Goal: Information Seeking & Learning: Learn about a topic

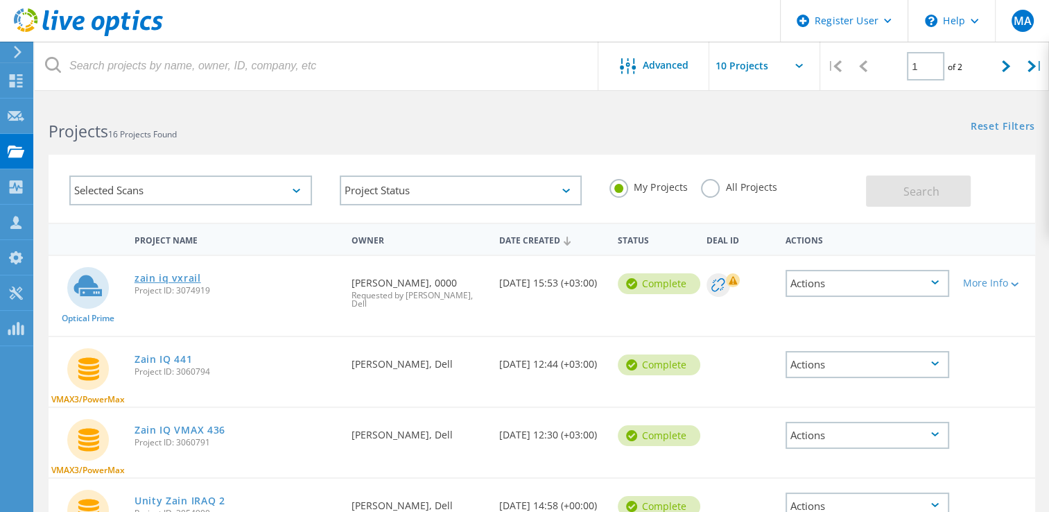
click at [177, 281] on link "zain iq vxrail" at bounding box center [168, 278] width 67 height 10
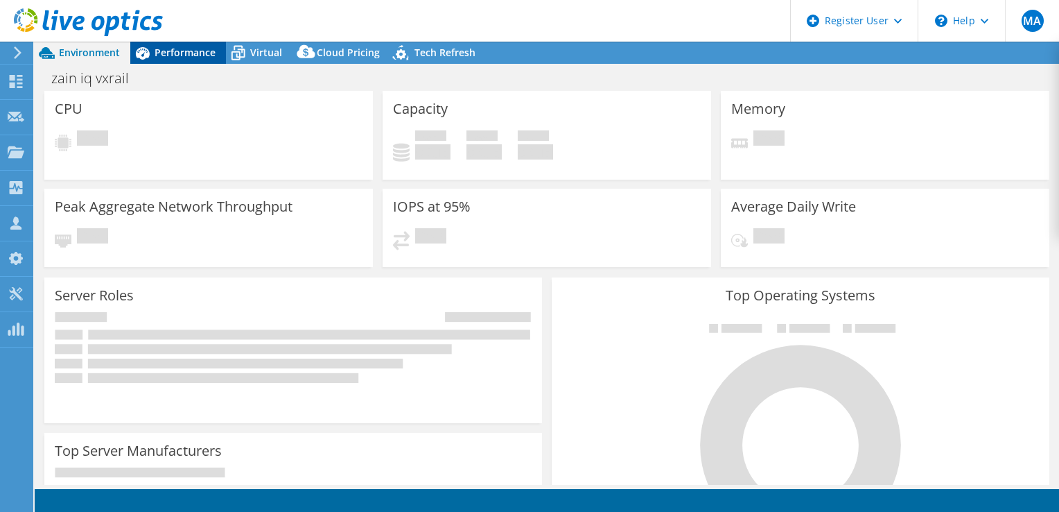
select select "USD"
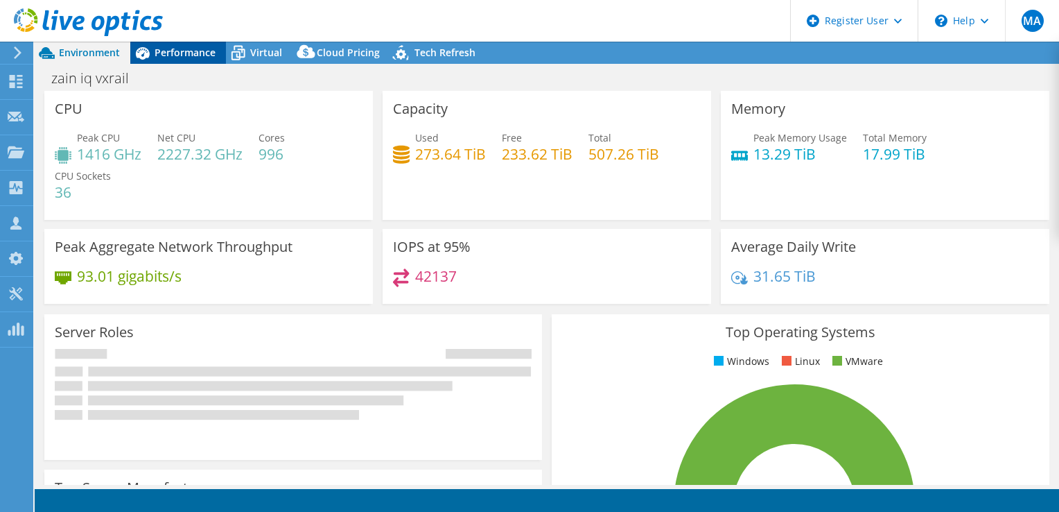
click at [197, 55] on span "Performance" at bounding box center [185, 52] width 61 height 13
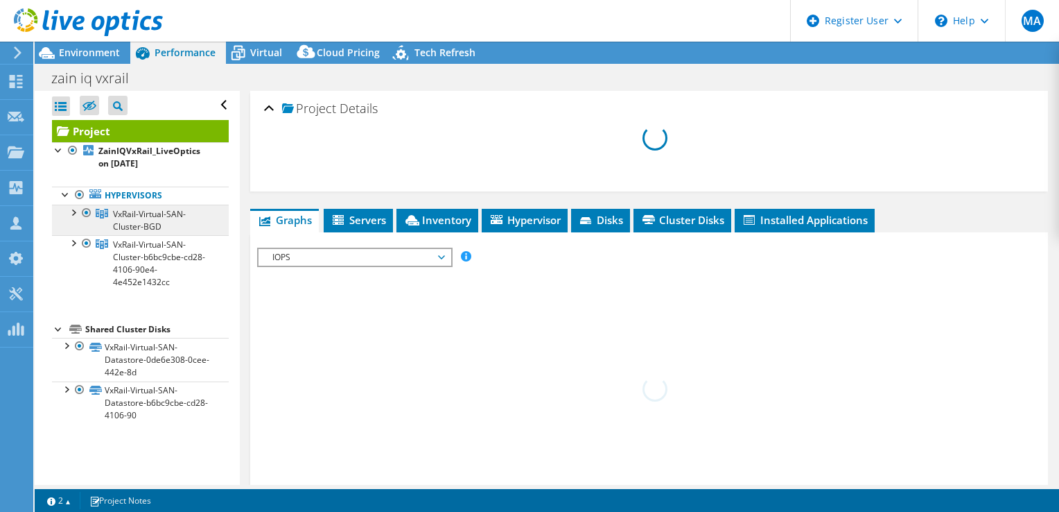
click at [126, 218] on span "VxRail-Virtual-SAN-Cluster-BGD" at bounding box center [149, 220] width 73 height 24
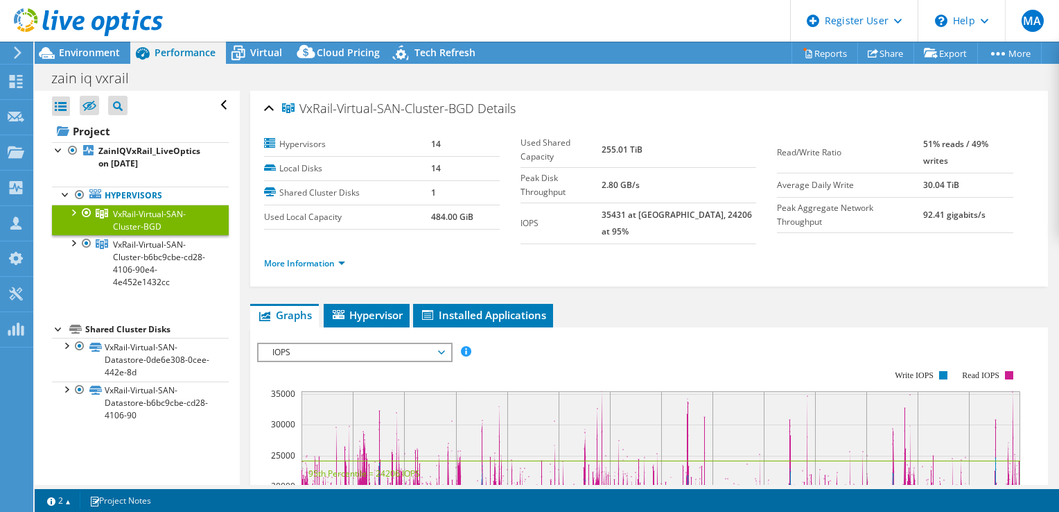
click at [74, 211] on div at bounding box center [73, 212] width 14 height 14
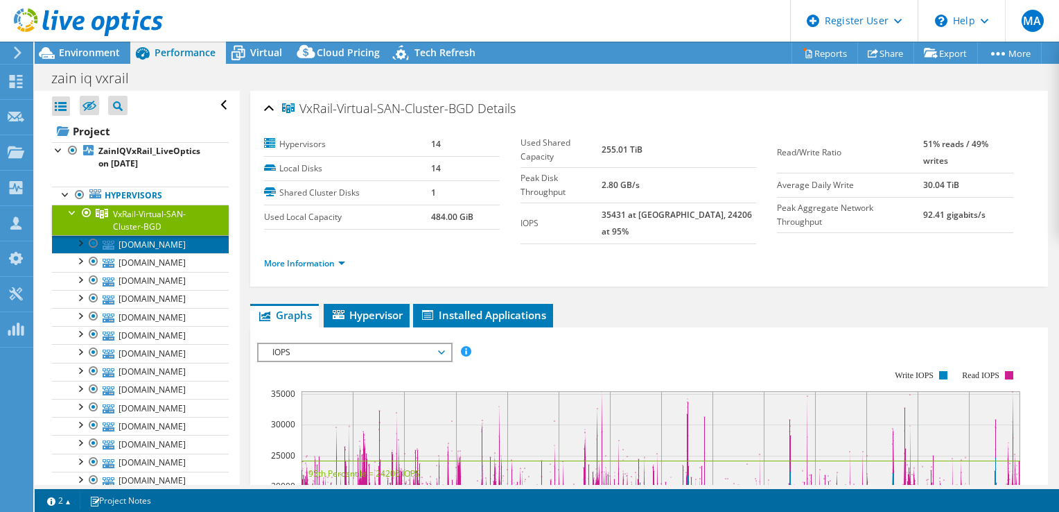
click at [128, 246] on link "[DOMAIN_NAME]" at bounding box center [140, 244] width 177 height 18
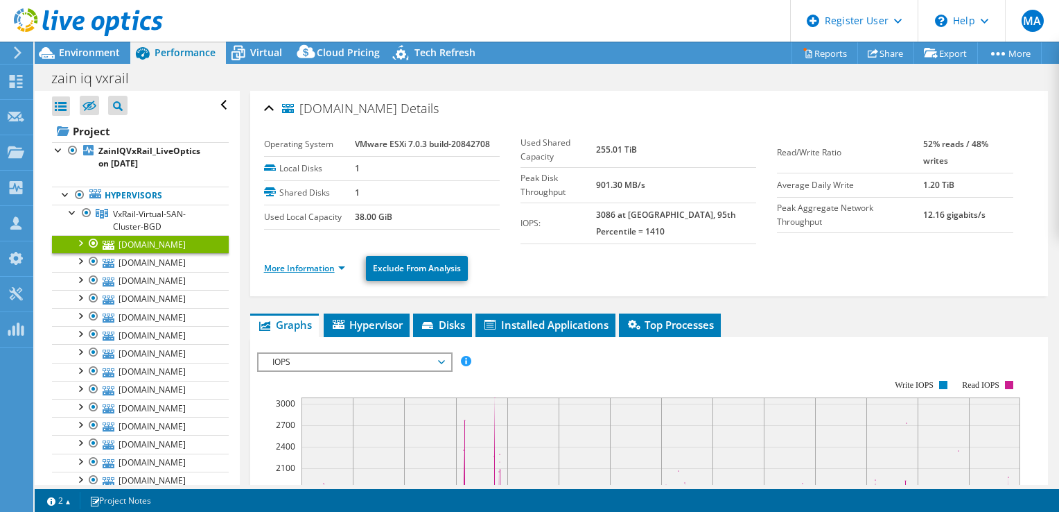
click at [340, 266] on link "More Information" at bounding box center [304, 268] width 81 height 12
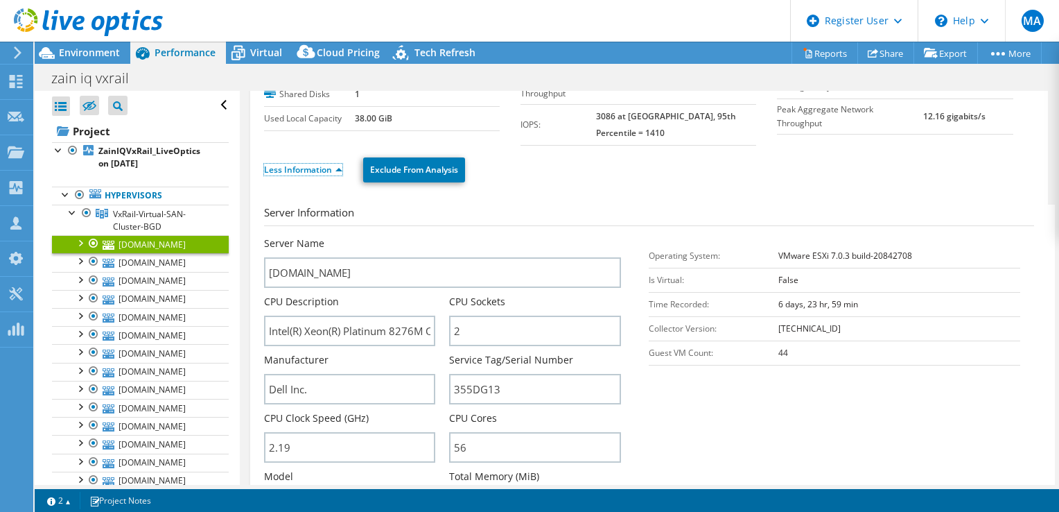
scroll to position [208, 0]
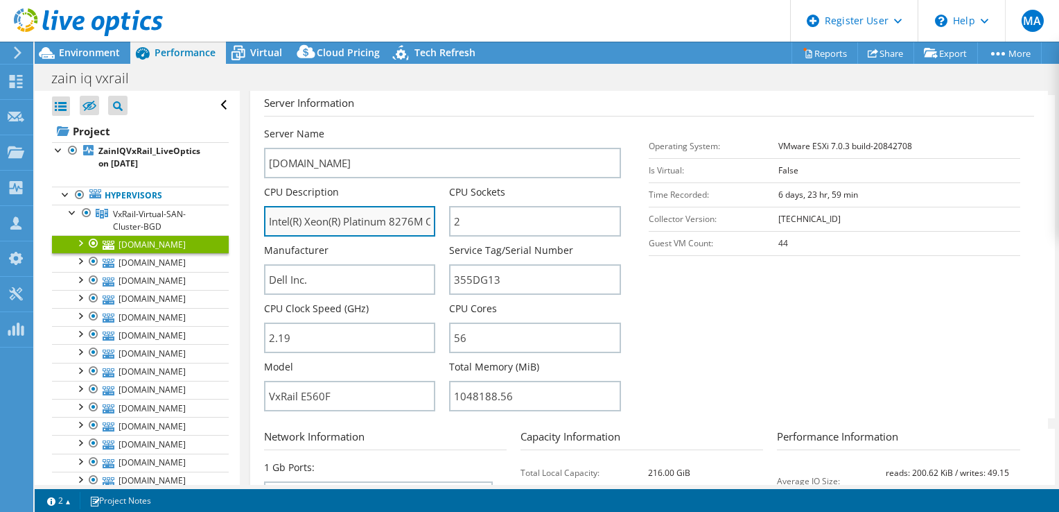
drag, startPoint x: 393, startPoint y: 223, endPoint x: 415, endPoint y: 220, distance: 22.3
click at [415, 220] on input "Intel(R) Xeon(R) Platinum 8276M CPU @ 2.20GHz 2.19 GHz" at bounding box center [350, 221] width 172 height 31
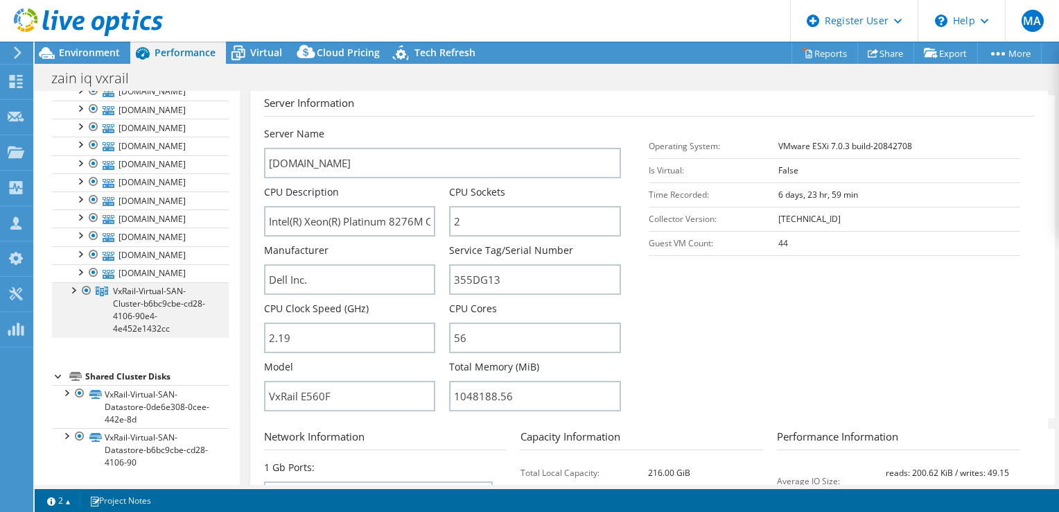
click at [72, 285] on div at bounding box center [73, 289] width 14 height 14
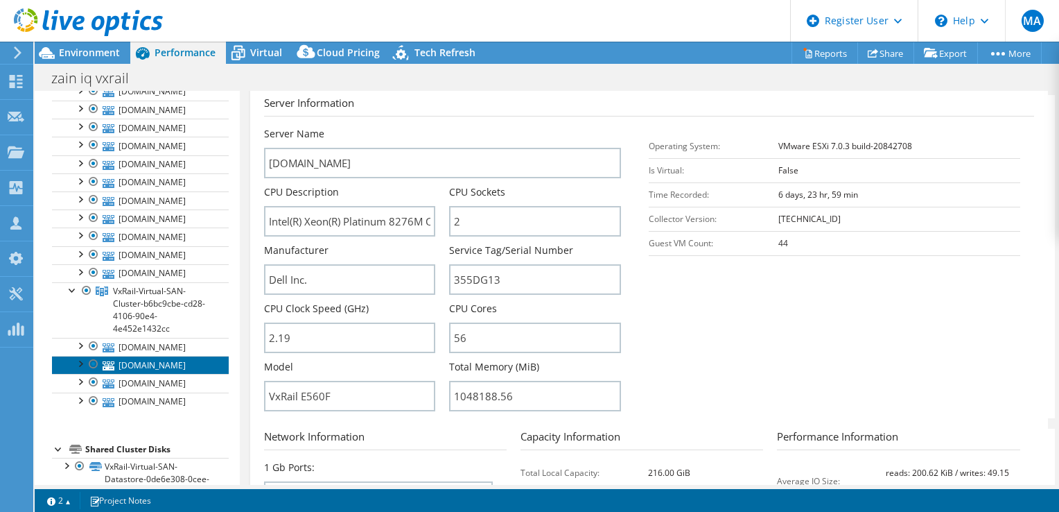
click at [144, 366] on link "[DOMAIN_NAME]" at bounding box center [140, 365] width 177 height 18
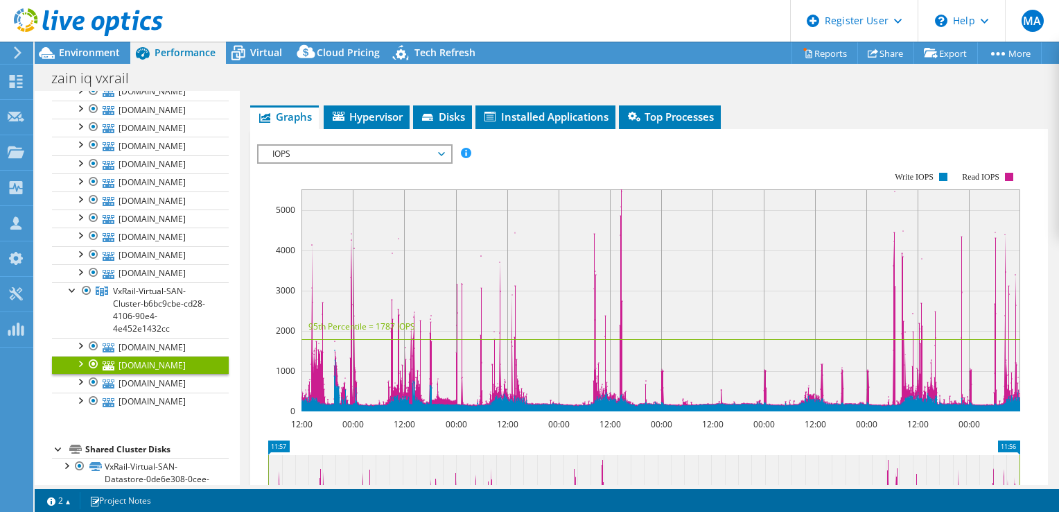
scroll to position [0, 0]
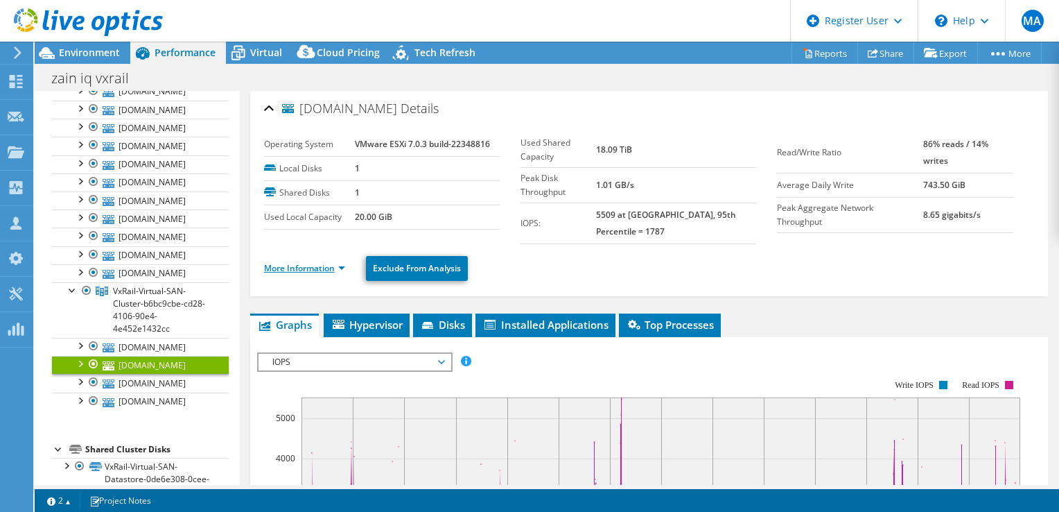
click at [344, 264] on link "More Information" at bounding box center [304, 268] width 81 height 12
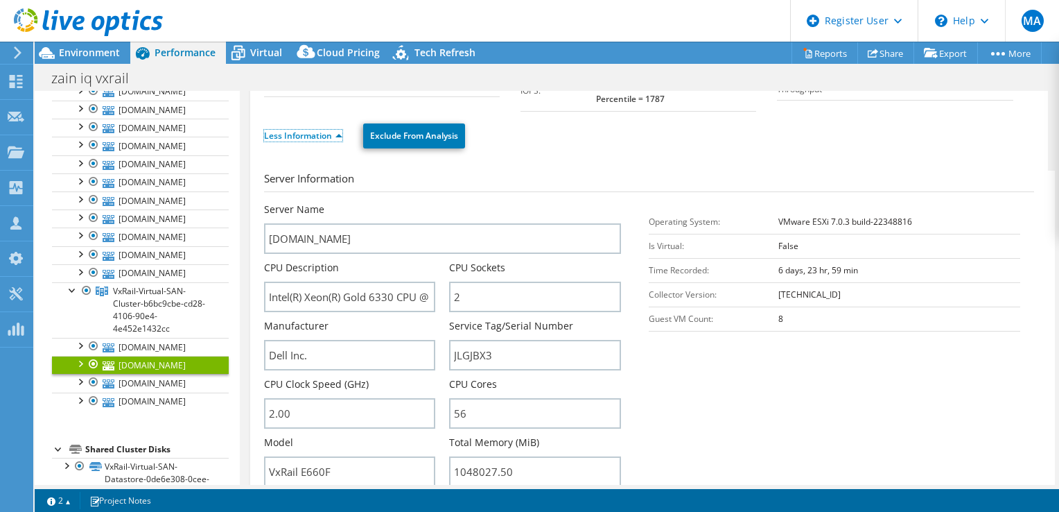
scroll to position [139, 0]
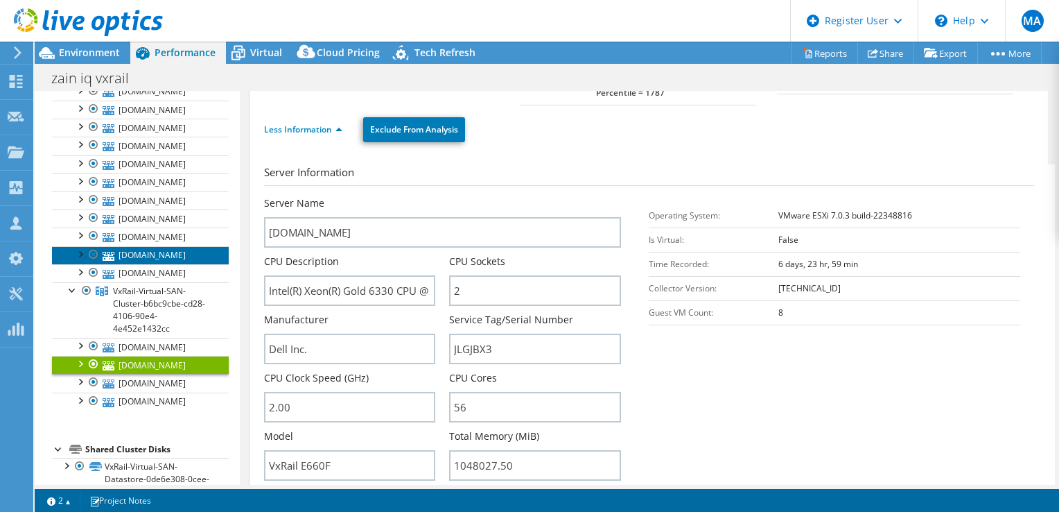
click at [179, 250] on link "[DOMAIN_NAME]" at bounding box center [140, 255] width 177 height 18
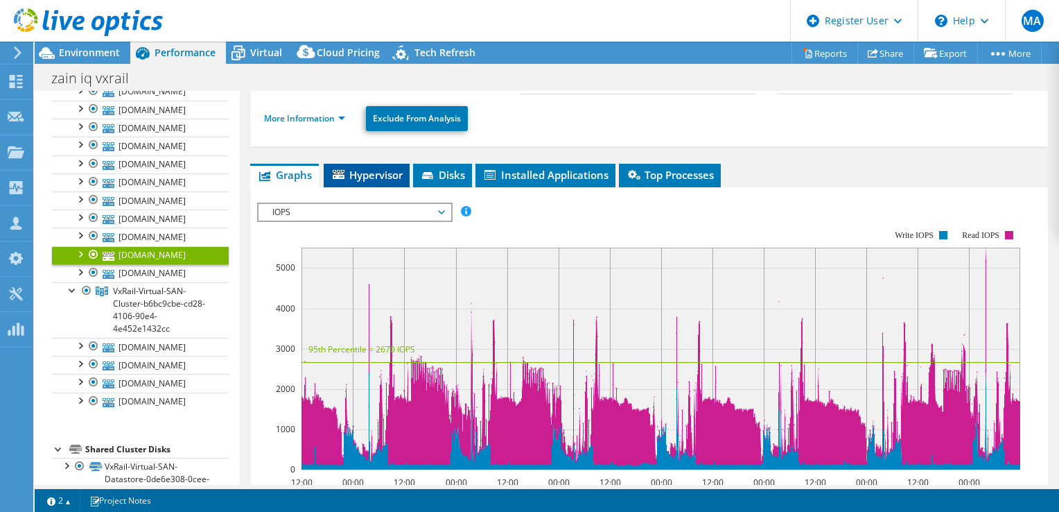
scroll to position [0, 0]
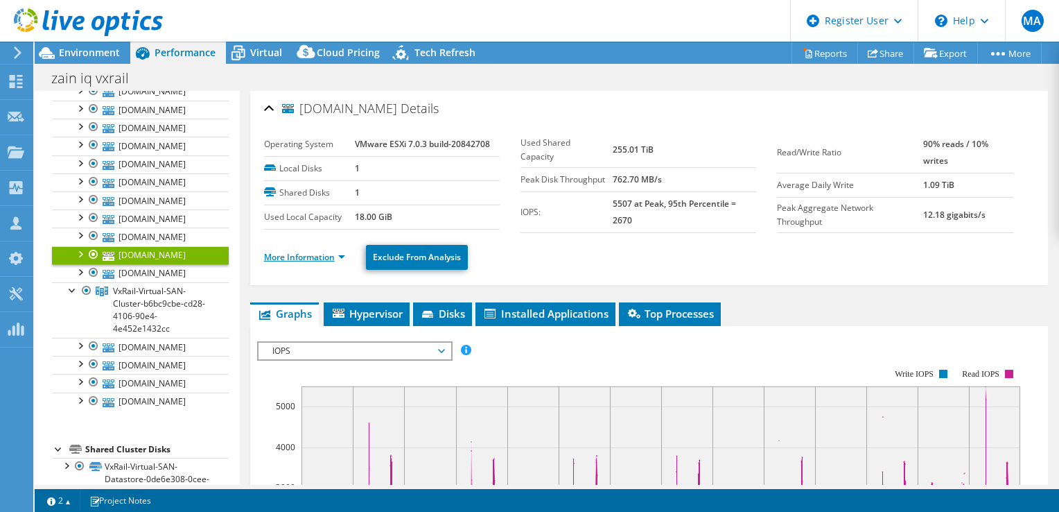
click at [338, 261] on link "More Information" at bounding box center [304, 257] width 81 height 12
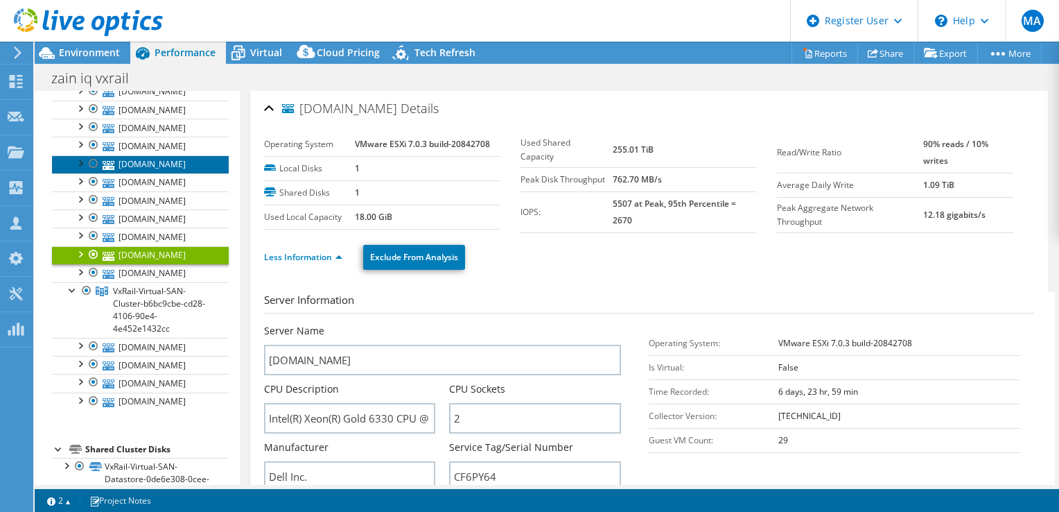
click at [165, 169] on link "[DOMAIN_NAME]" at bounding box center [140, 164] width 177 height 18
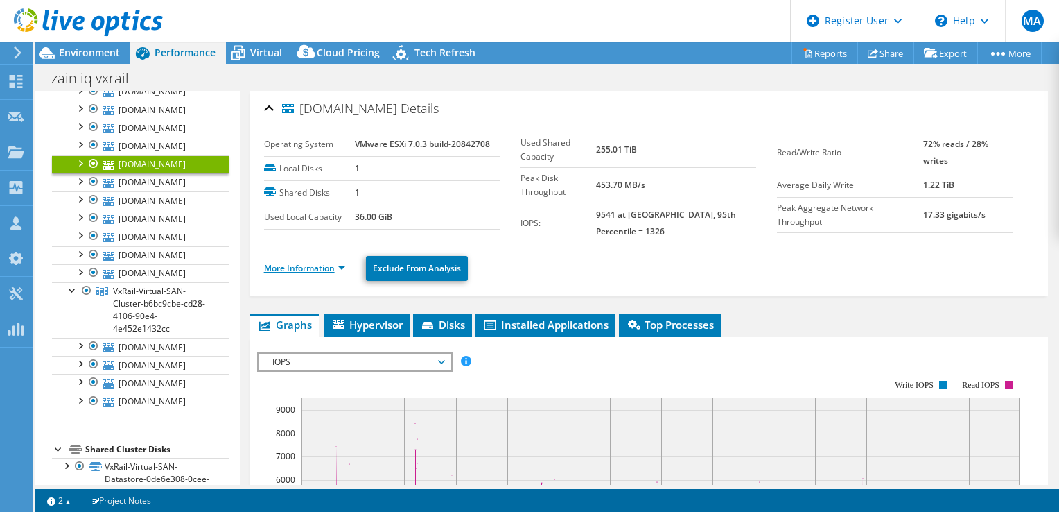
click at [340, 263] on link "More Information" at bounding box center [304, 268] width 81 height 12
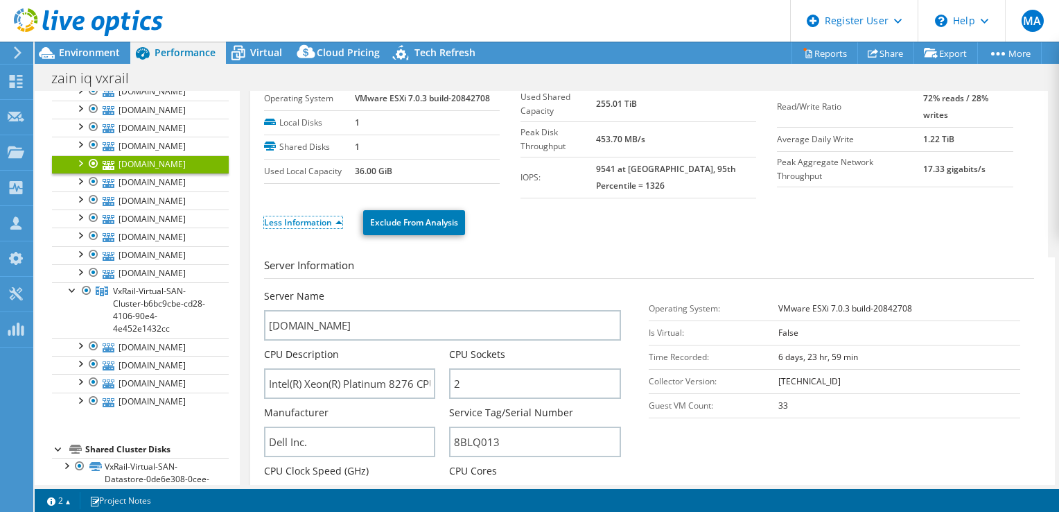
scroll to position [69, 0]
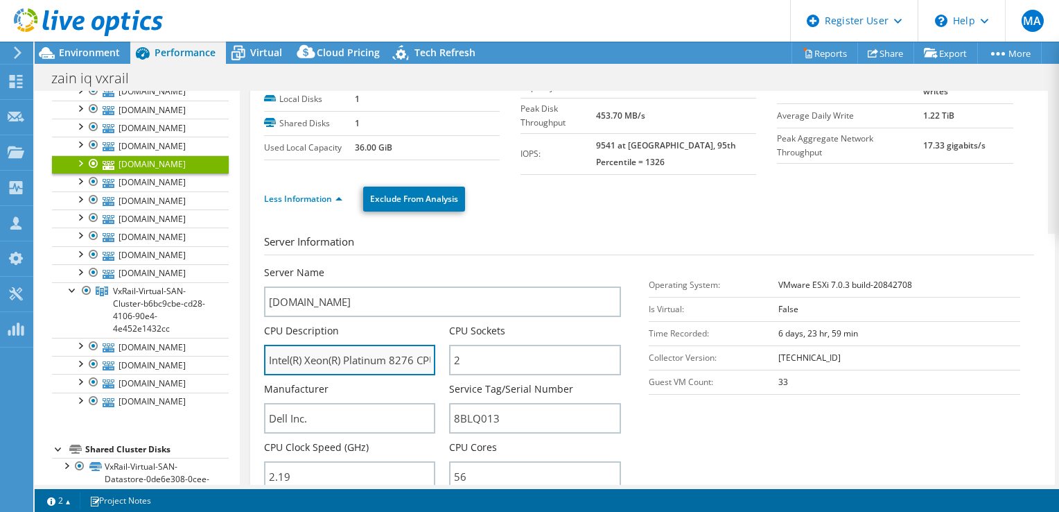
drag, startPoint x: 390, startPoint y: 360, endPoint x: 407, endPoint y: 361, distance: 16.7
click at [407, 361] on input "Intel(R) Xeon(R) Platinum 8276 CPU @ 2.20GHz 2.19 GHz" at bounding box center [350, 360] width 172 height 31
